Goal: Task Accomplishment & Management: Manage account settings

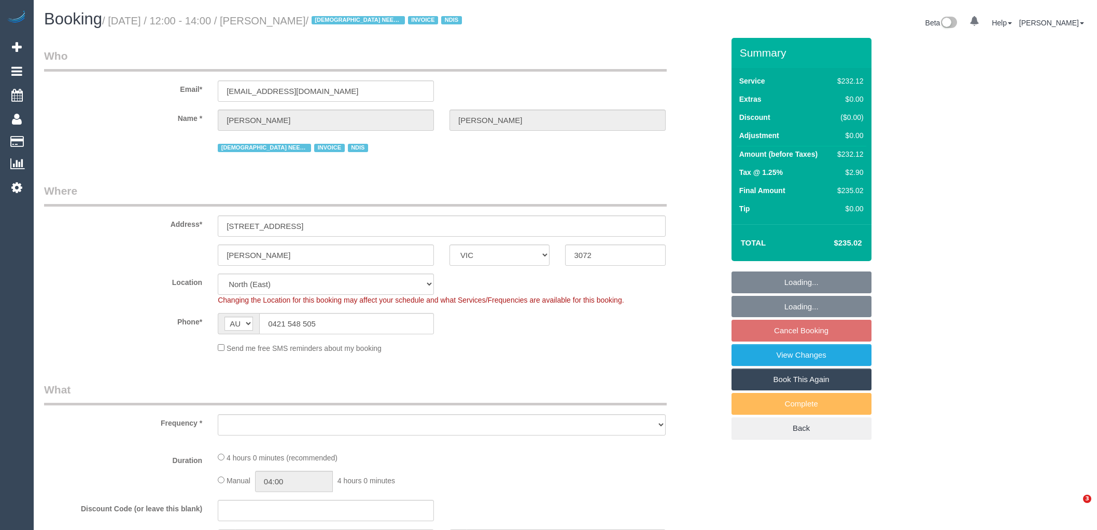
select select "VIC"
select select "number:27"
select select "number:14"
select select "number:19"
select select "number:36"
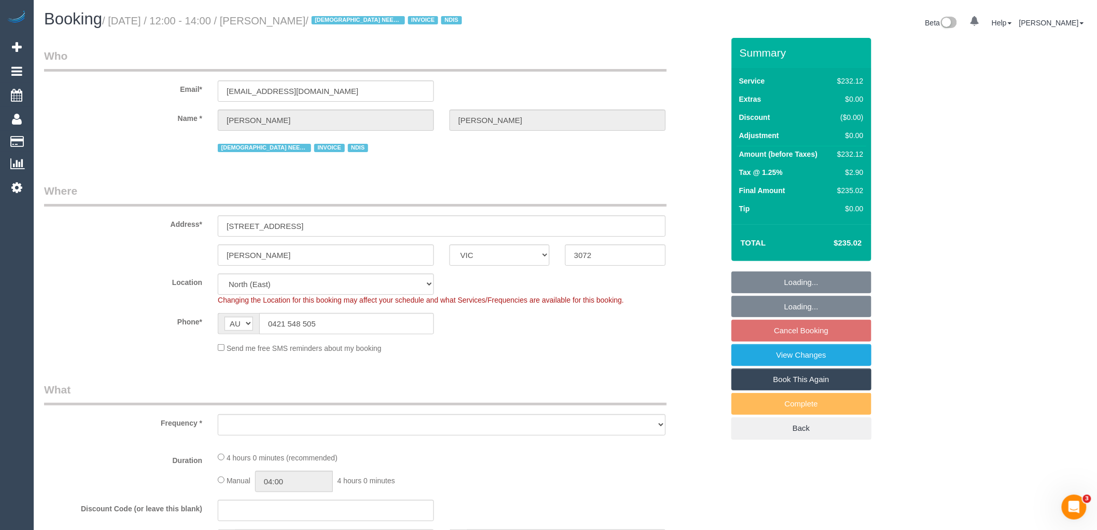
select select "number:35"
select select "object:750"
select select "240"
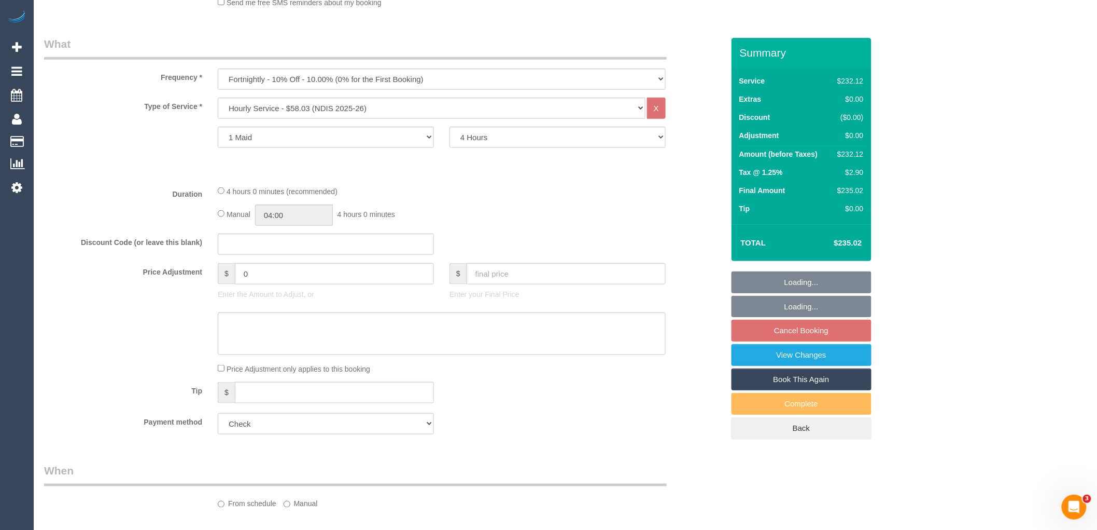
select select "spot1"
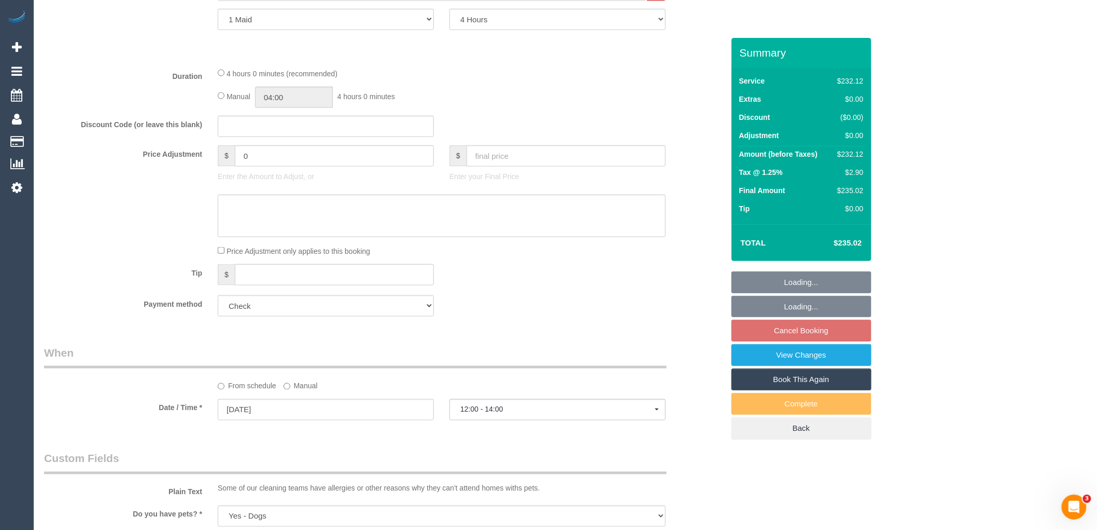
scroll to position [691, 0]
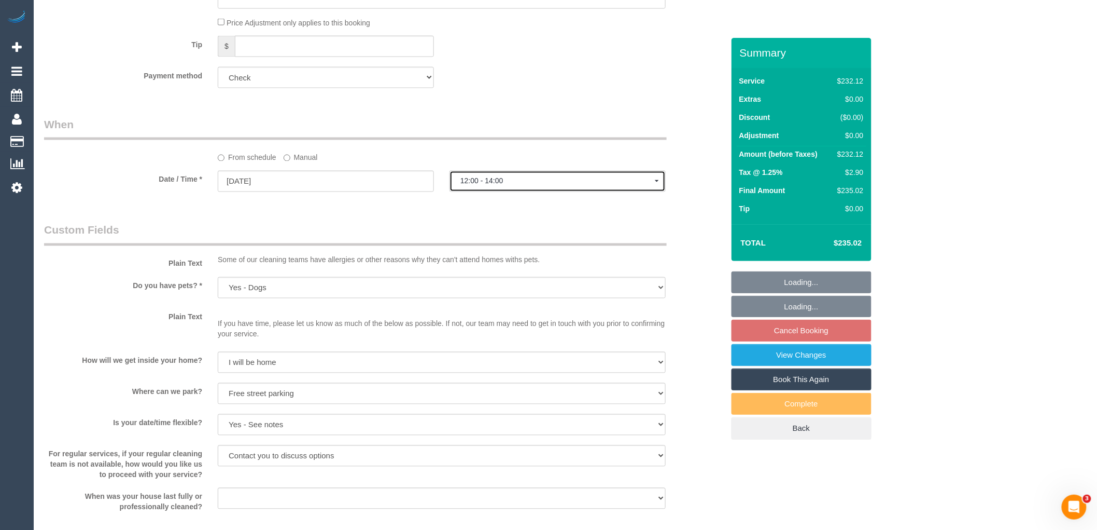
click at [536, 175] on button "12:00 - 14:00" at bounding box center [558, 181] width 216 height 21
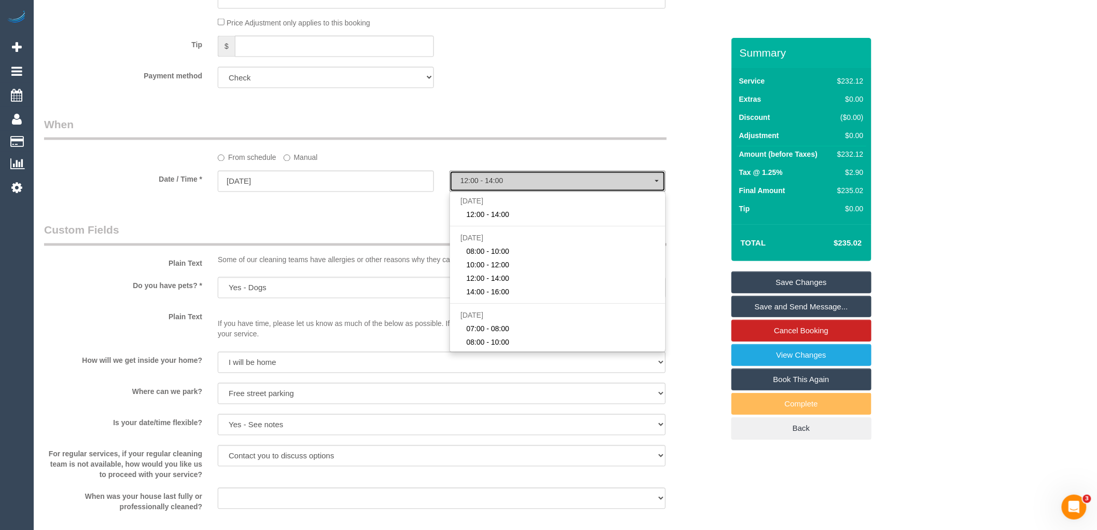
click at [536, 175] on button "12:00 - 14:00" at bounding box center [558, 181] width 216 height 21
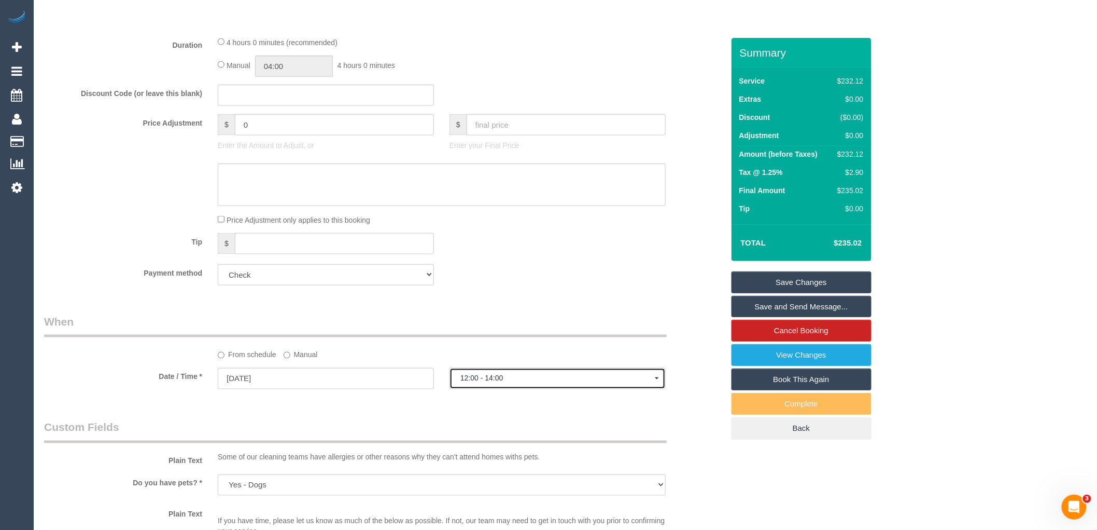
scroll to position [576, 0]
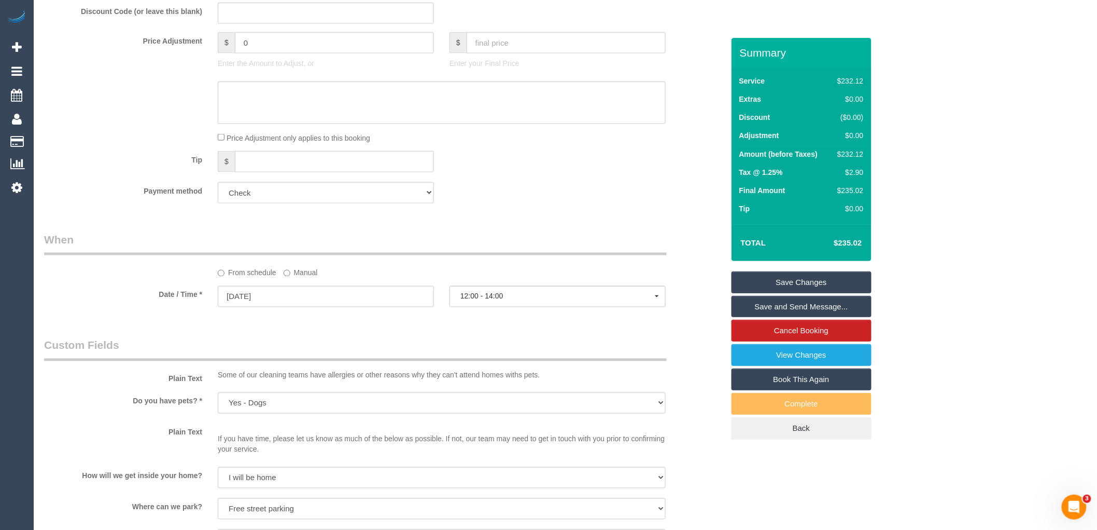
click at [307, 273] on label "Manual" at bounding box center [301, 271] width 34 height 14
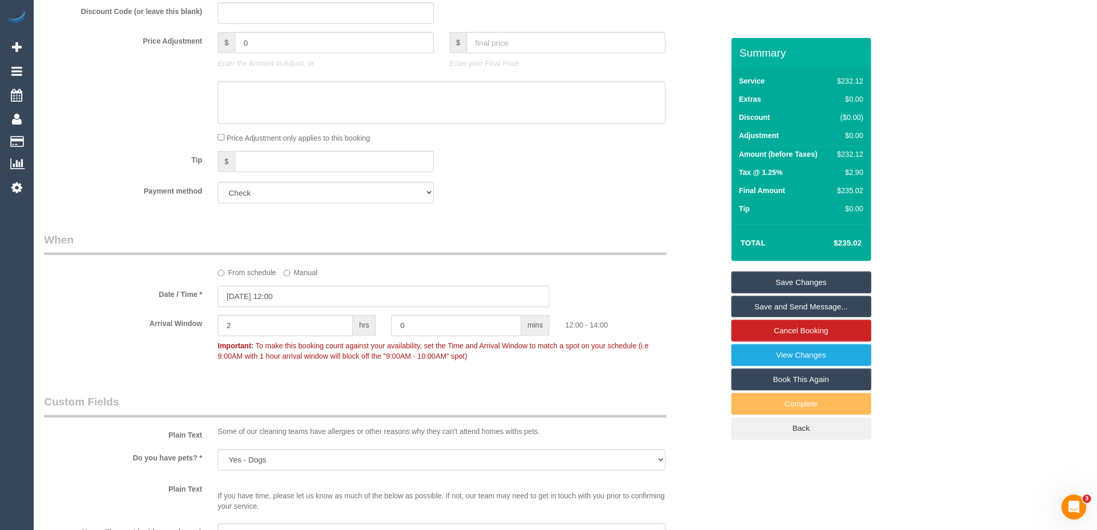
click at [370, 303] on input "[DATE] 12:00" at bounding box center [384, 296] width 332 height 21
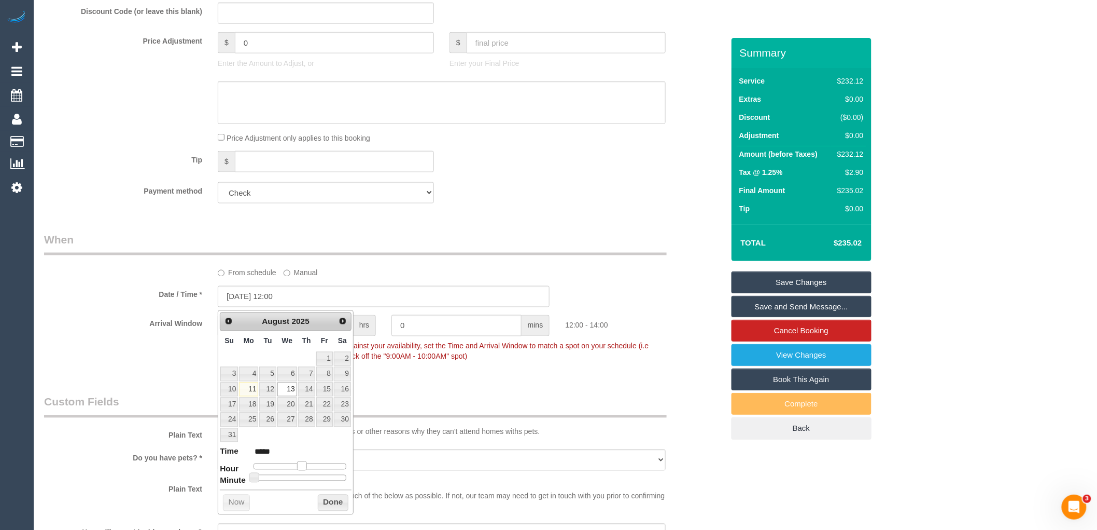
type input "[DATE] 09:00"
type input "*****"
type input "[DATE] 08:00"
type input "*****"
type input "[DATE] 09:00"
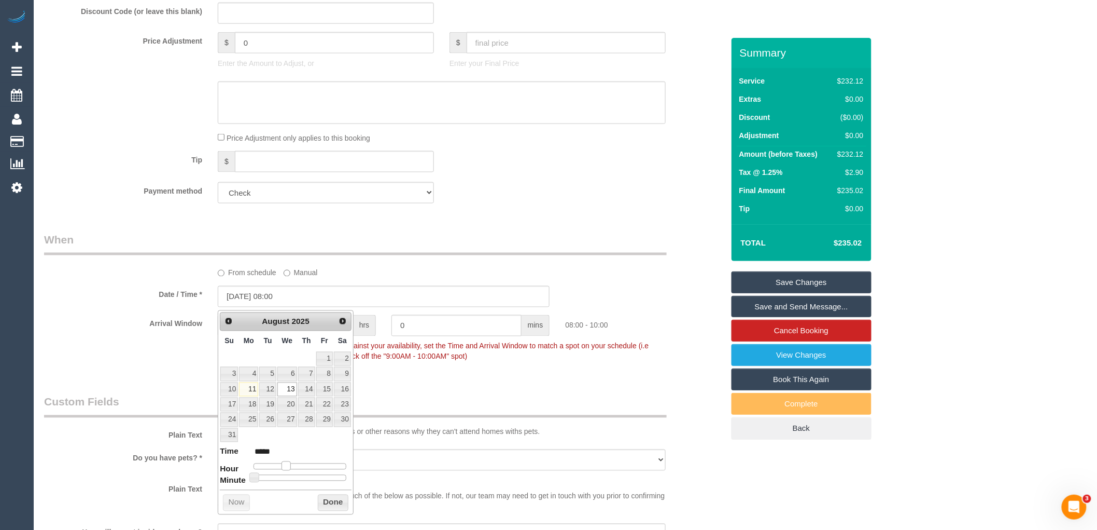
type input "*****"
type input "[DATE] 10:00"
type input "*****"
type input "[DATE] 09:00"
type input "*****"
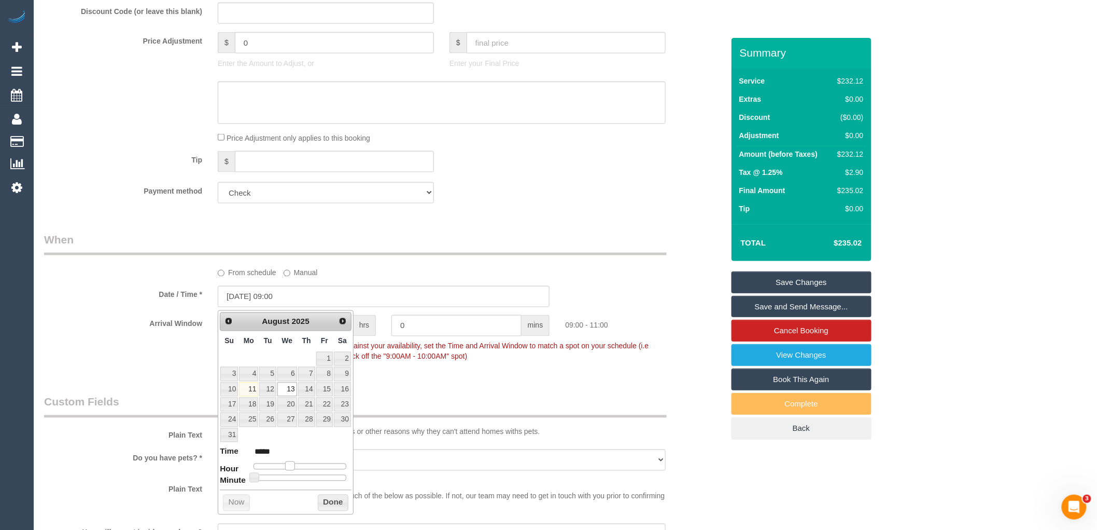
drag, startPoint x: 301, startPoint y: 465, endPoint x: 290, endPoint y: 467, distance: 11.0
click at [290, 467] on span at bounding box center [289, 465] width 9 height 9
click at [335, 497] on button "Done" at bounding box center [333, 502] width 31 height 17
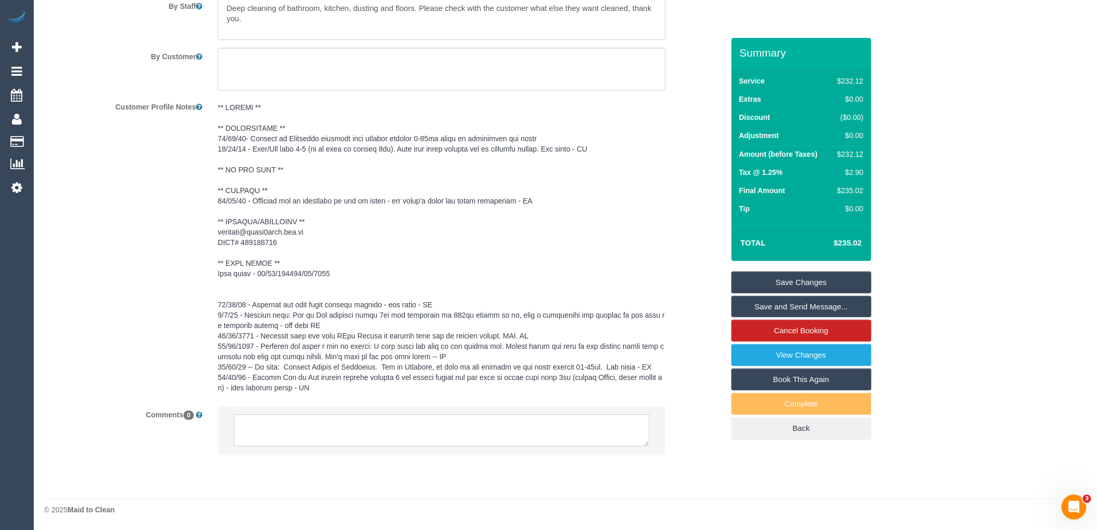
scroll to position [1476, 0]
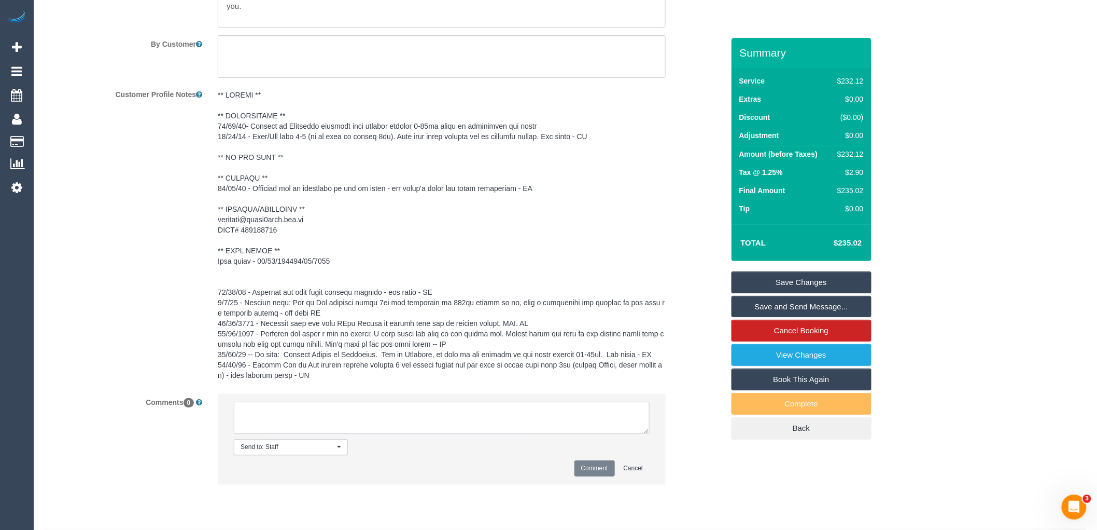
click at [351, 433] on textarea at bounding box center [442, 417] width 416 height 32
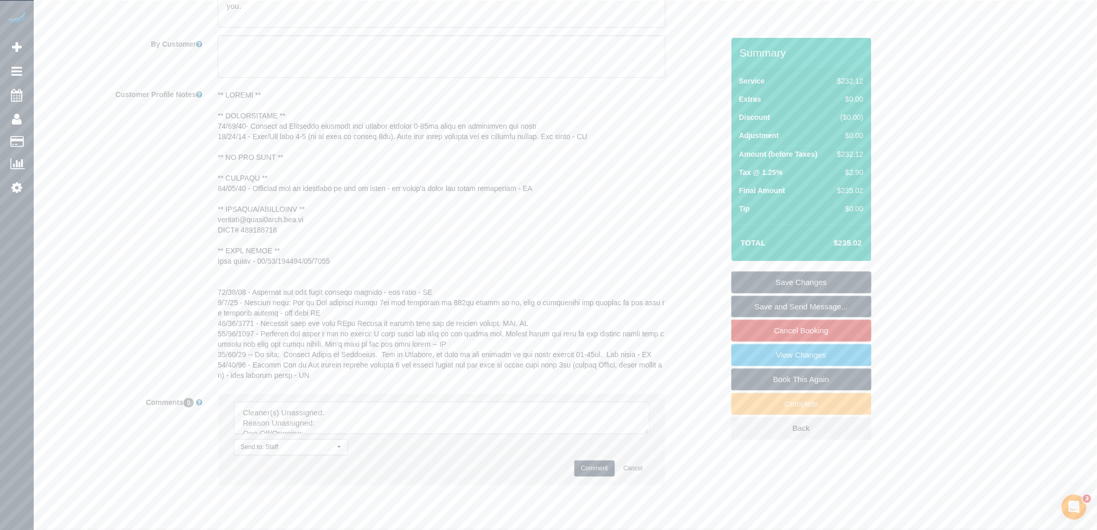
drag, startPoint x: 647, startPoint y: 441, endPoint x: 723, endPoint y: 552, distance: 134.9
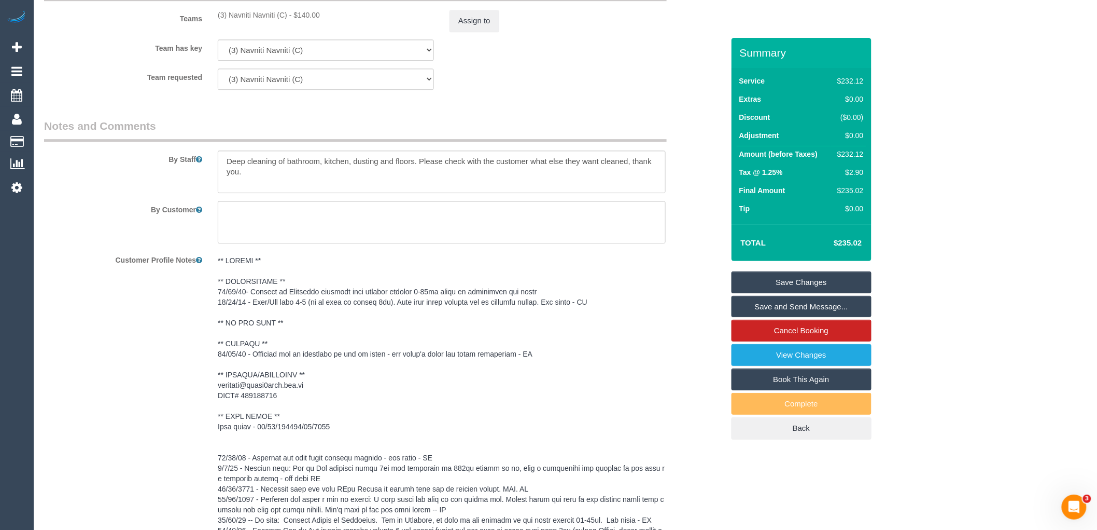
scroll to position [1188, 0]
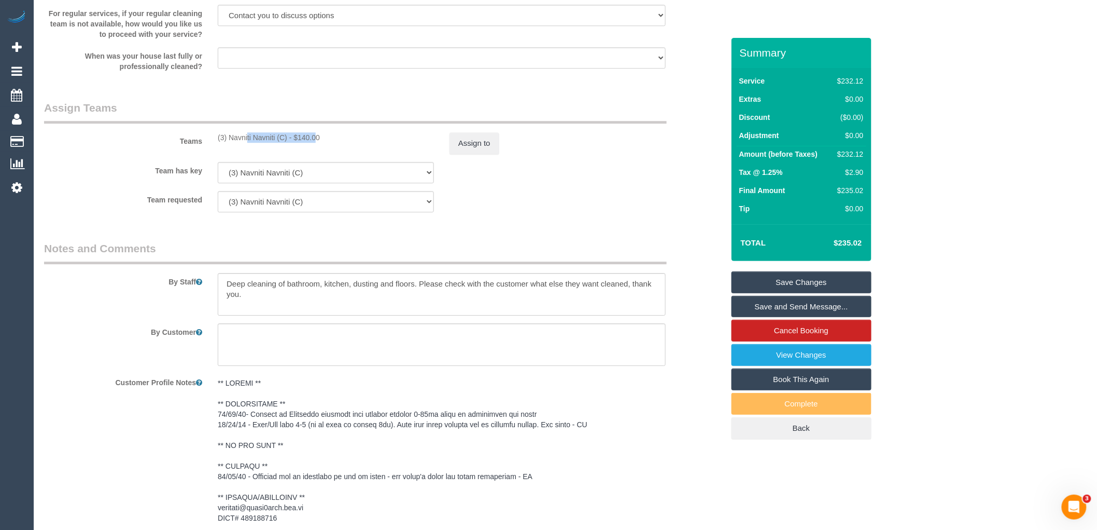
drag, startPoint x: 287, startPoint y: 138, endPoint x: 212, endPoint y: 139, distance: 75.7
click at [212, 139] on div "(3) Navniti Navniti (C) - $140.00" at bounding box center [326, 137] width 232 height 10
copy div "(3) Navniti Navniti (C)"
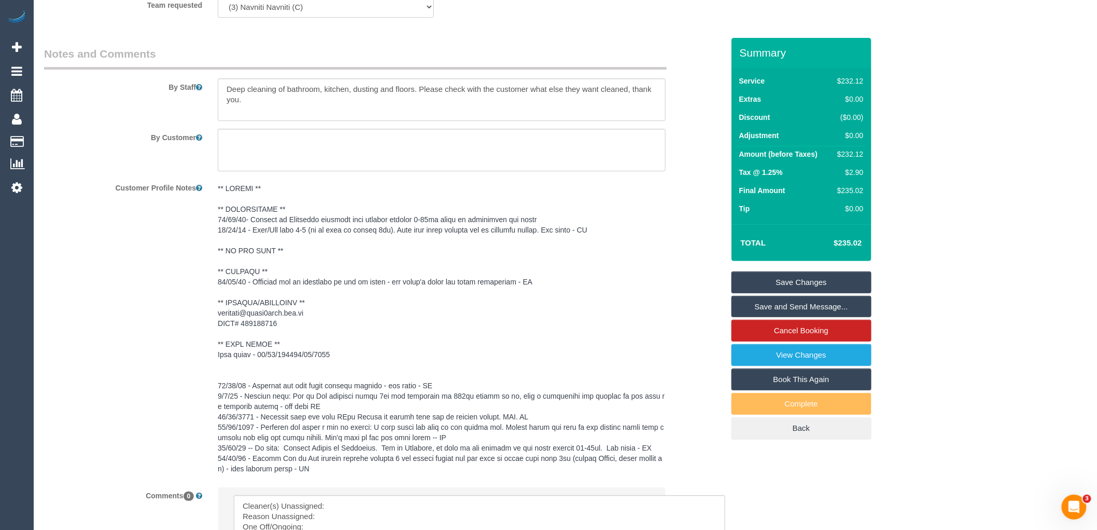
scroll to position [1630, 0]
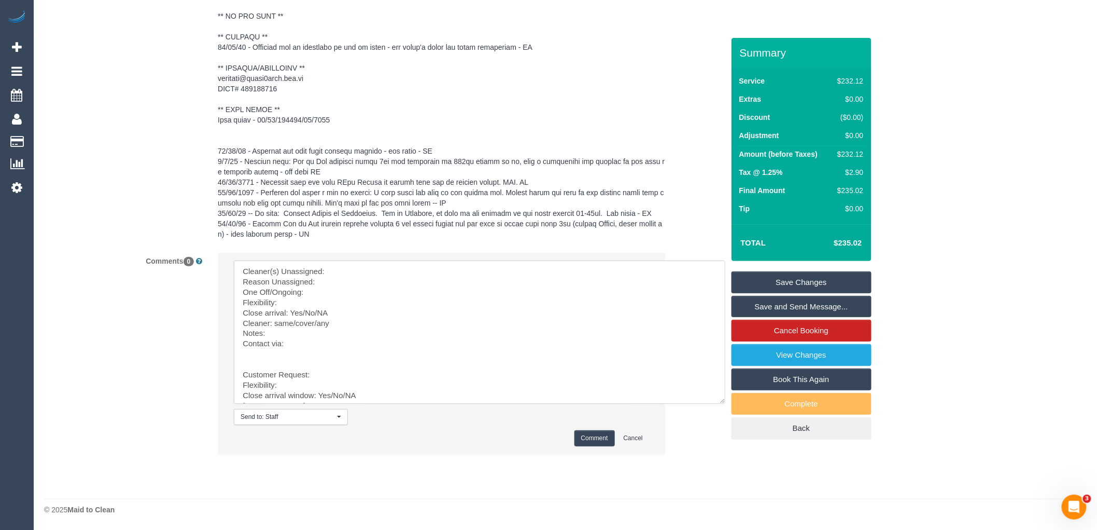
click at [362, 266] on textarea at bounding box center [480, 331] width 492 height 143
paste textarea "(3) Navniti Navniti (C)"
drag, startPoint x: 283, startPoint y: 349, endPoint x: 389, endPoint y: 473, distance: 163.7
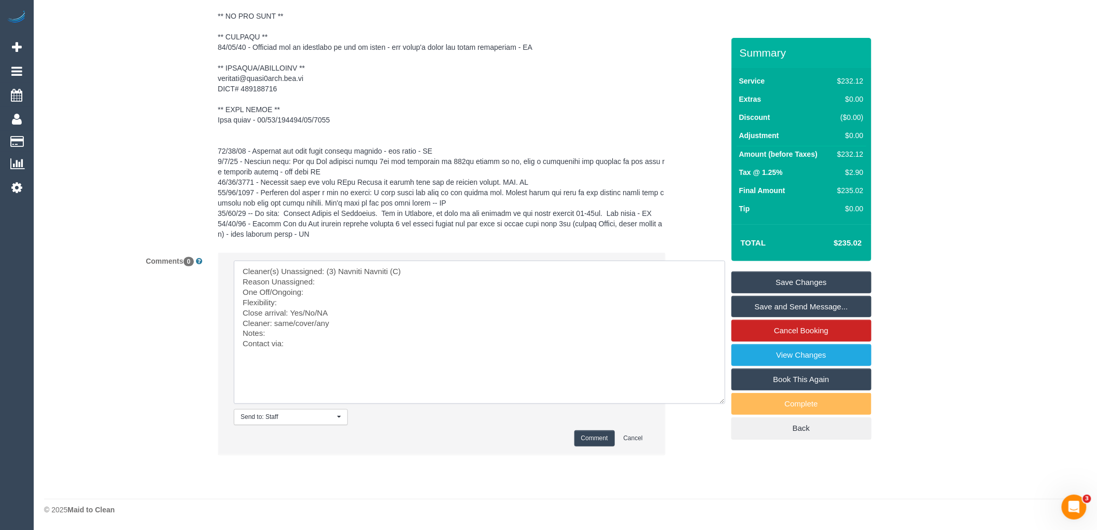
scroll to position [0, 0]
click at [327, 278] on textarea at bounding box center [480, 331] width 492 height 143
drag, startPoint x: 331, startPoint y: 312, endPoint x: 302, endPoint y: 309, distance: 29.3
click at [302, 309] on textarea at bounding box center [480, 331] width 492 height 143
drag, startPoint x: 346, startPoint y: 319, endPoint x: 274, endPoint y: 318, distance: 72.1
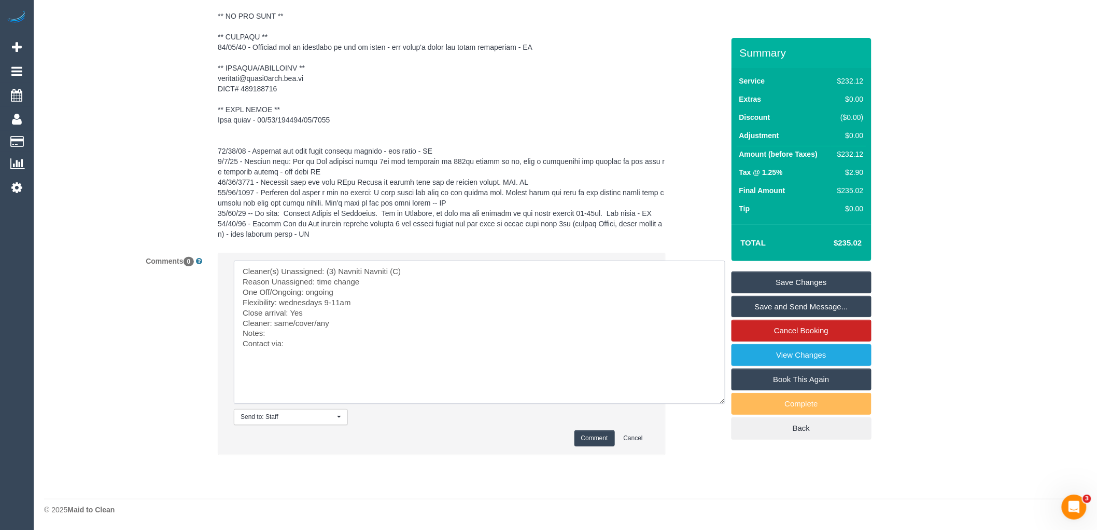
click at [274, 318] on textarea at bounding box center [480, 331] width 492 height 143
click at [292, 343] on textarea at bounding box center [480, 331] width 492 height 143
type textarea "Cleaner(s) Unassigned: (3) Navniti Navniti (C) Reason Unassigned: time change O…"
click at [597, 438] on button "Comment" at bounding box center [595, 438] width 40 height 16
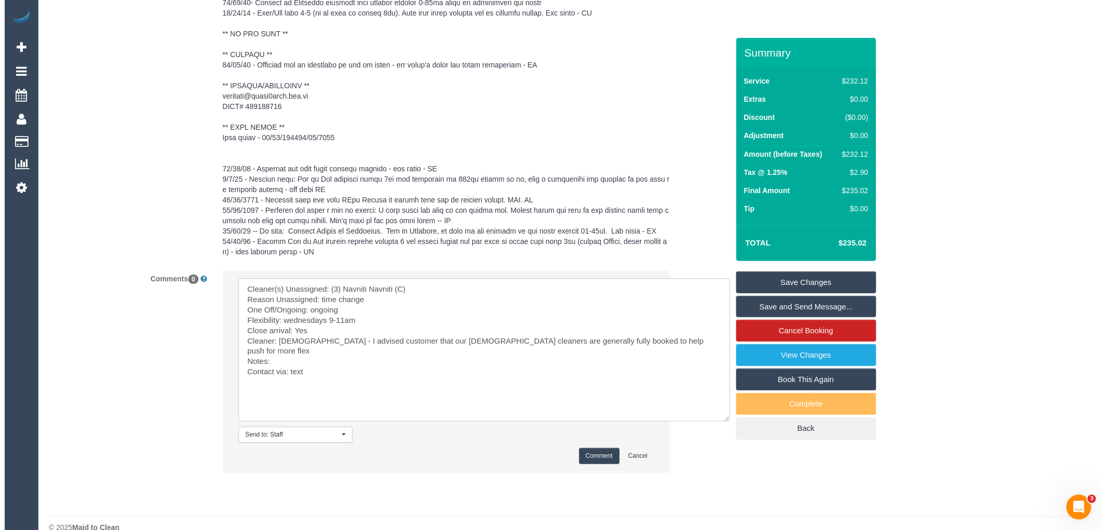
scroll to position [1284, 0]
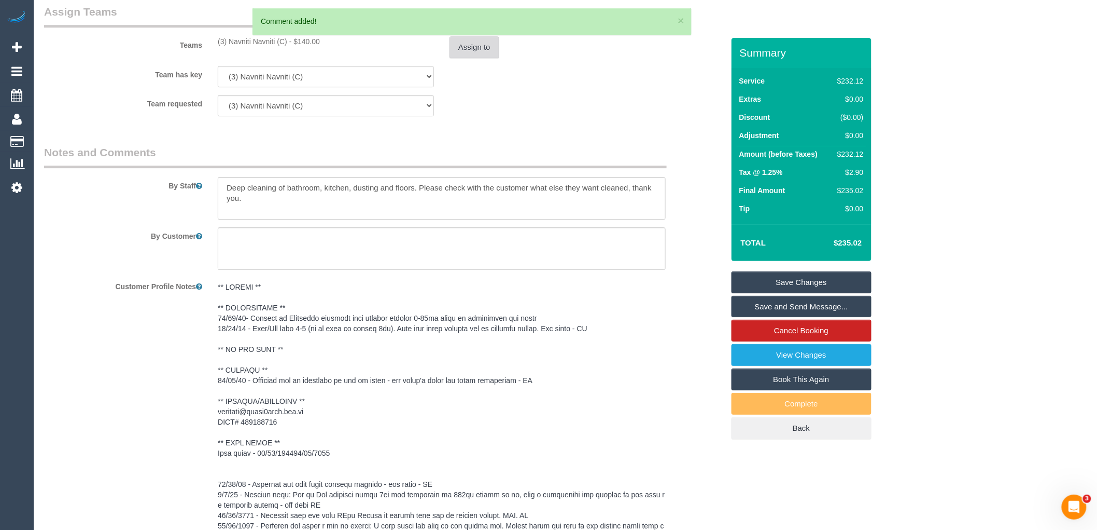
click at [475, 51] on button "Assign to" at bounding box center [475, 47] width 50 height 22
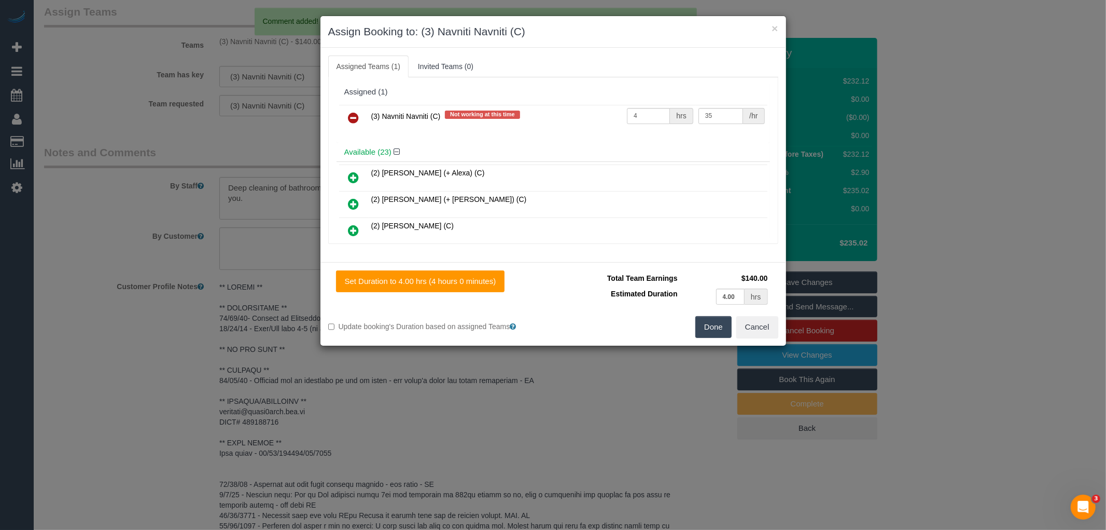
click at [358, 110] on link at bounding box center [354, 118] width 24 height 21
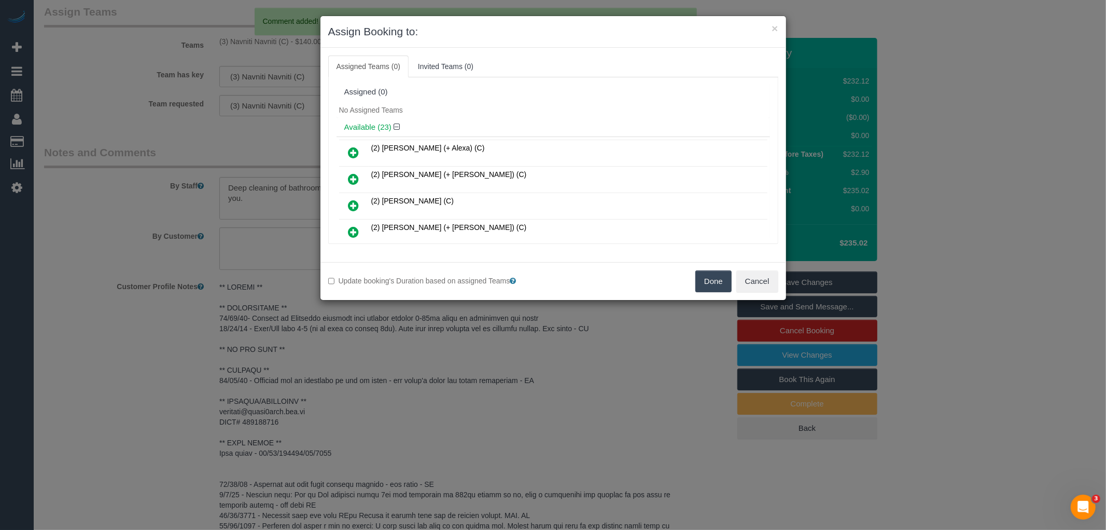
click at [702, 281] on button "Done" at bounding box center [713, 281] width 36 height 22
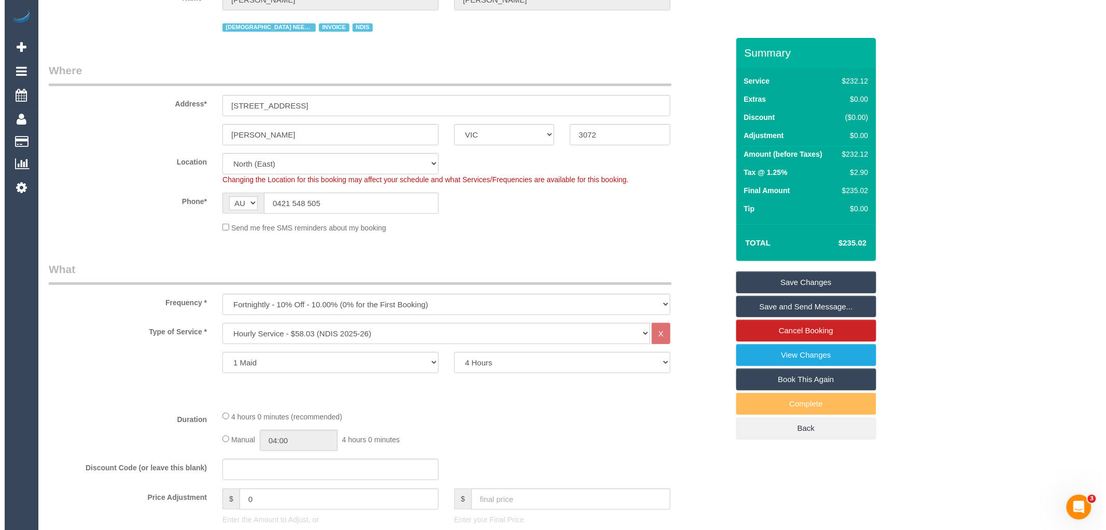
scroll to position [0, 0]
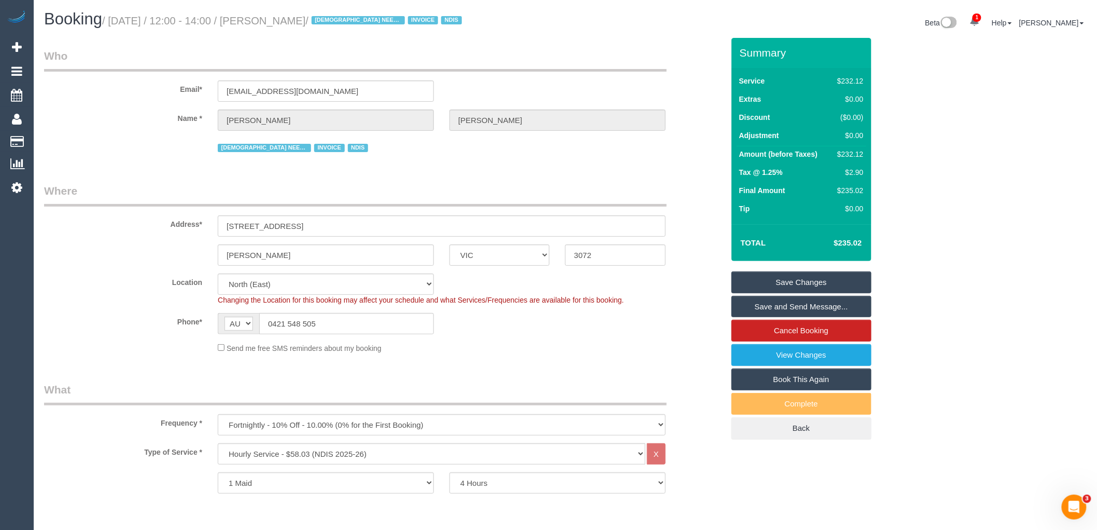
click at [819, 279] on link "Save Changes" at bounding box center [802, 282] width 140 height 22
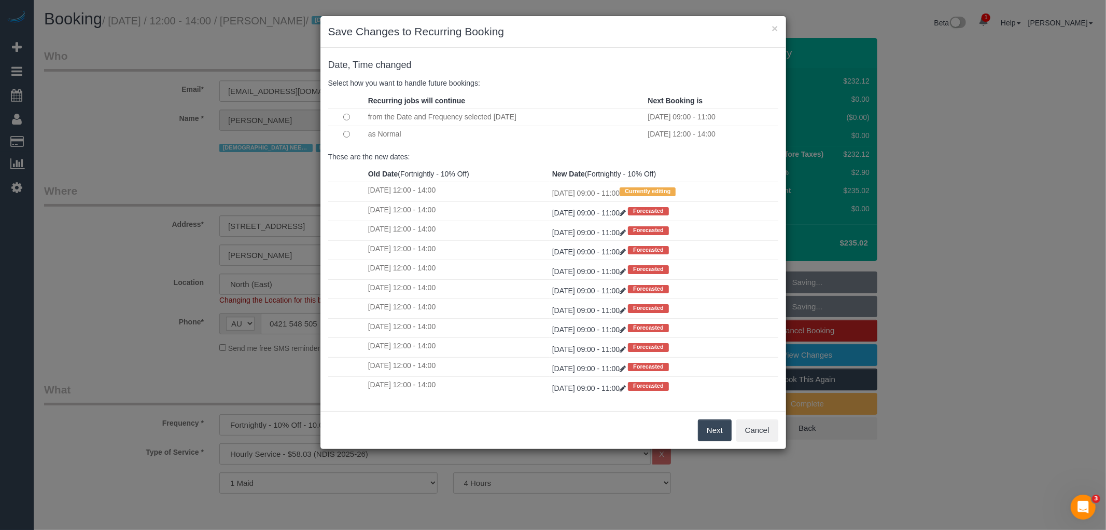
drag, startPoint x: 717, startPoint y: 430, endPoint x: 718, endPoint y: 359, distance: 71.1
click at [717, 430] on button "Next" at bounding box center [715, 430] width 34 height 22
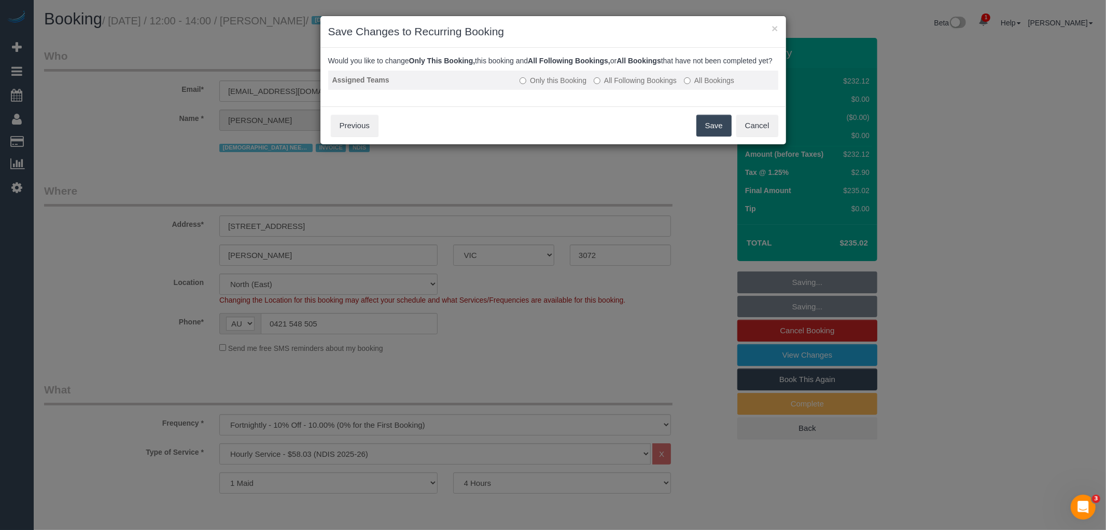
click at [635, 86] on label "All Following Bookings" at bounding box center [635, 80] width 83 height 10
click at [708, 131] on button "Save" at bounding box center [713, 126] width 35 height 22
